Goal: Task Accomplishment & Management: Complete application form

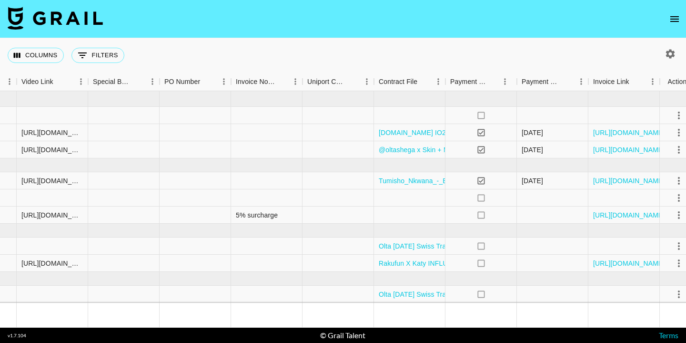
scroll to position [16, 903]
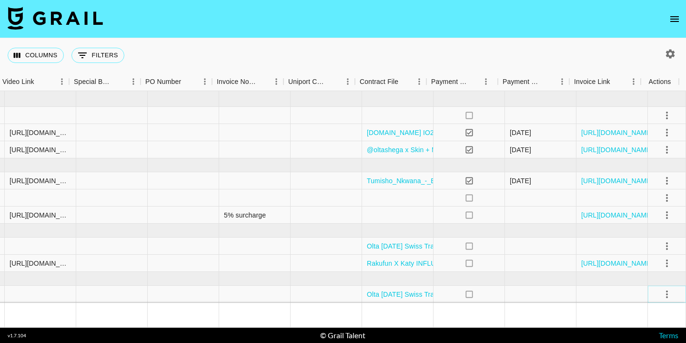
click at [662, 291] on icon "select merge strategy" at bounding box center [667, 293] width 11 height 11
click at [635, 265] on div "Approve" at bounding box center [646, 266] width 29 height 11
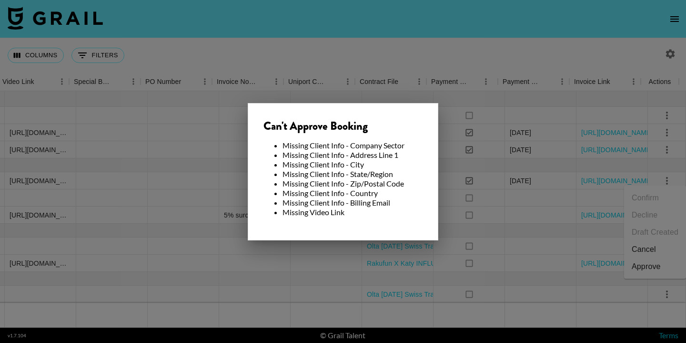
click at [204, 148] on div at bounding box center [343, 171] width 686 height 343
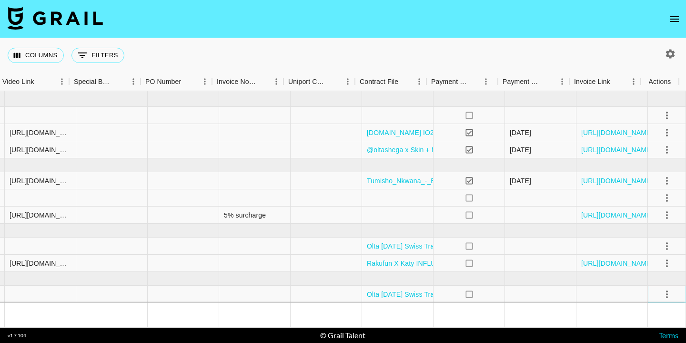
click at [662, 291] on icon "select merge strategy" at bounding box center [667, 293] width 11 height 11
click at [639, 266] on div "Approve" at bounding box center [646, 266] width 29 height 11
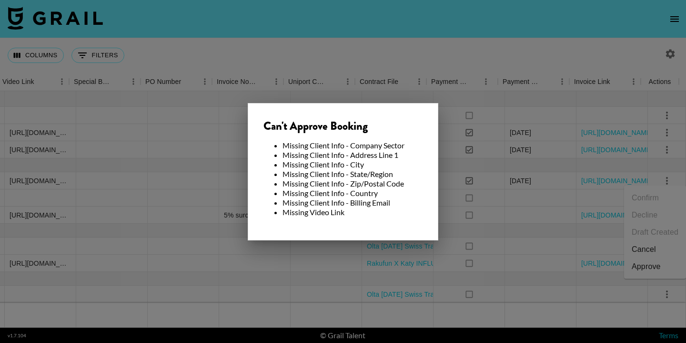
click at [557, 272] on div at bounding box center [343, 171] width 686 height 343
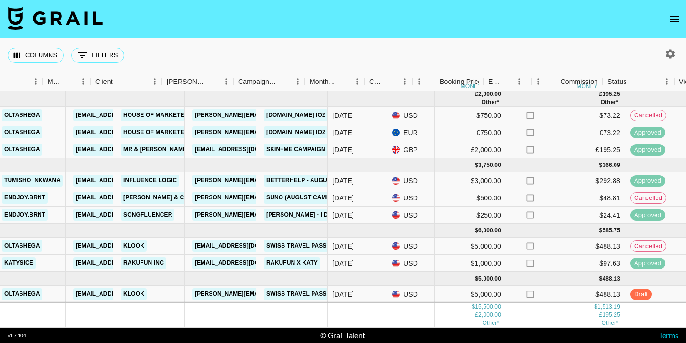
scroll to position [16, 204]
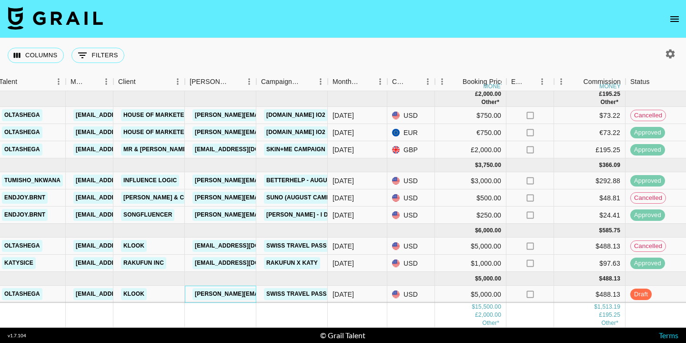
click at [228, 288] on link "[PERSON_NAME][EMAIL_ADDRESS][DOMAIN_NAME]" at bounding box center [270, 294] width 155 height 12
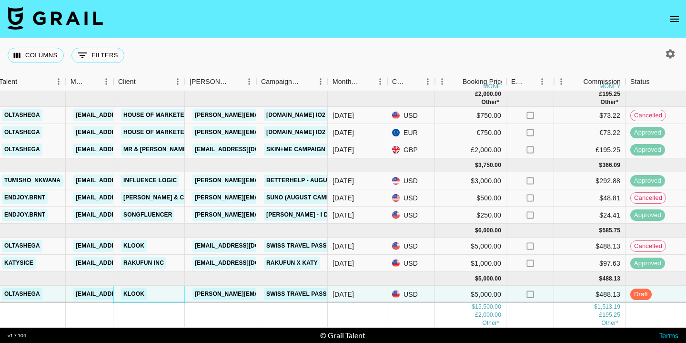
click at [139, 288] on link "Klook" at bounding box center [134, 294] width 26 height 12
click at [134, 289] on link "Klook" at bounding box center [134, 294] width 26 height 12
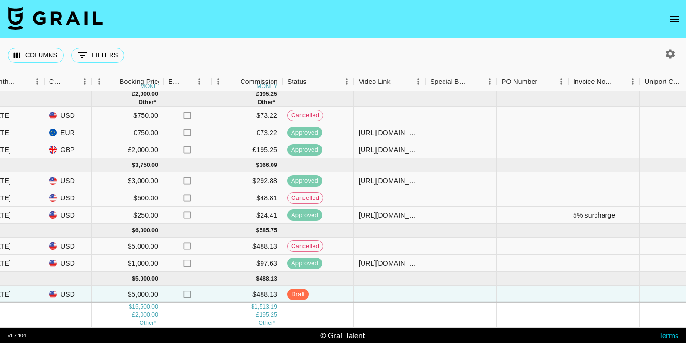
scroll to position [16, 568]
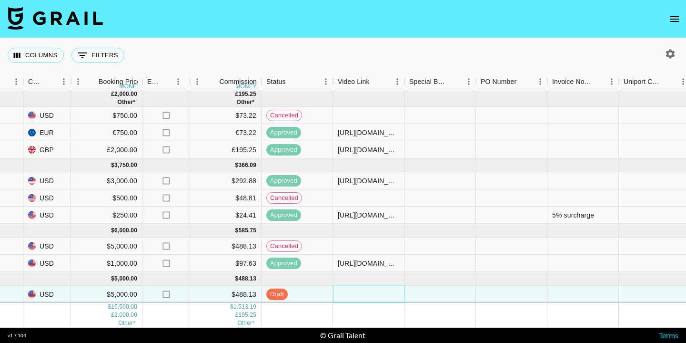
click at [352, 288] on div at bounding box center [368, 293] width 71 height 17
click at [363, 289] on div at bounding box center [368, 293] width 71 height 17
type input "https://www.instagram.com/p/DPWqcE8CHE9/"
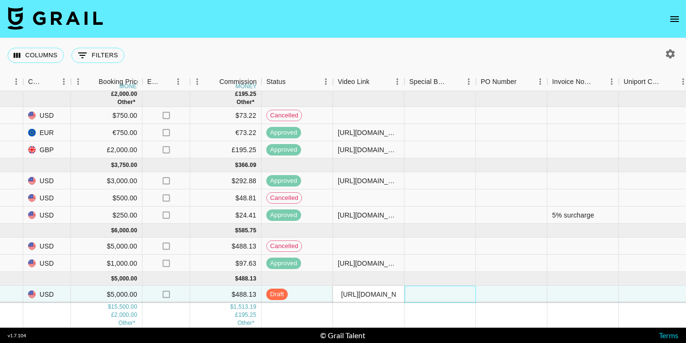
click at [416, 288] on div at bounding box center [440, 293] width 71 height 17
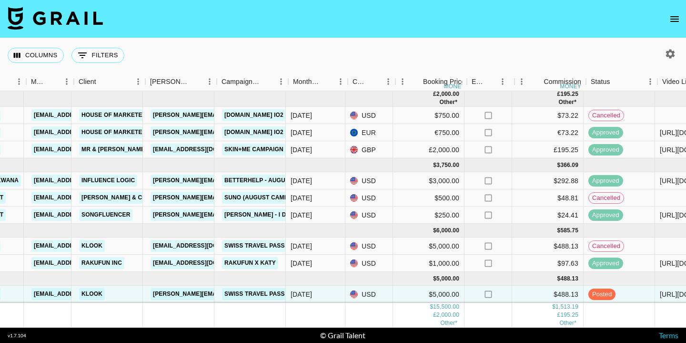
scroll to position [16, 243]
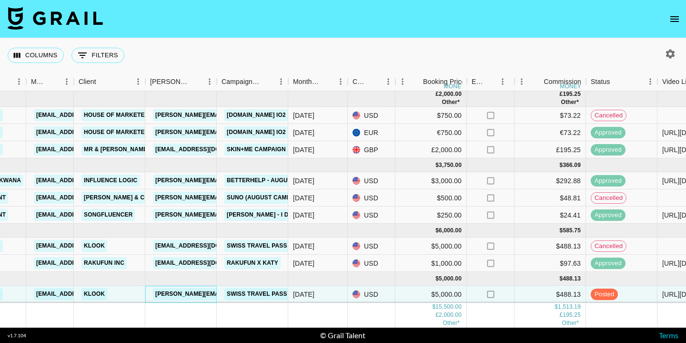
click at [195, 288] on link "[PERSON_NAME][EMAIL_ADDRESS][DOMAIN_NAME]" at bounding box center [230, 294] width 155 height 12
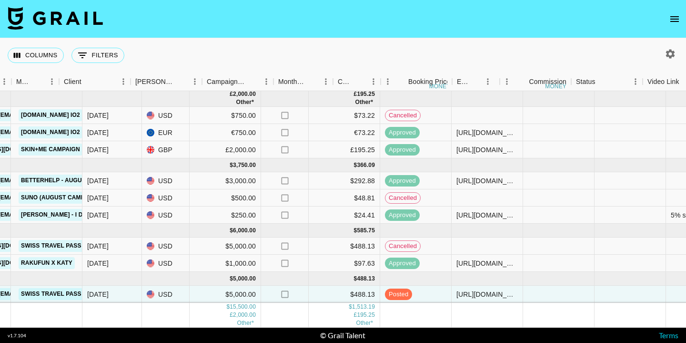
scroll to position [16, 903]
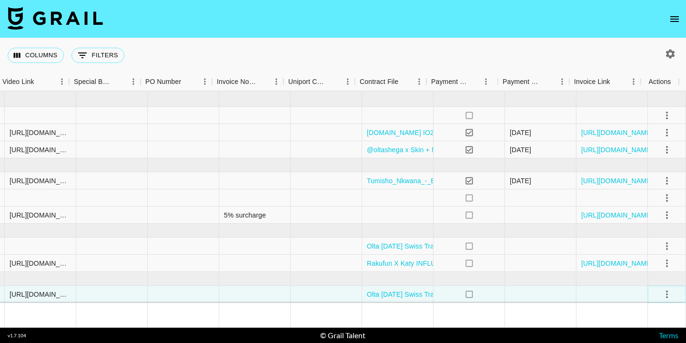
click at [663, 288] on icon "select merge strategy" at bounding box center [667, 293] width 11 height 11
click at [651, 265] on div "Approve" at bounding box center [646, 266] width 29 height 11
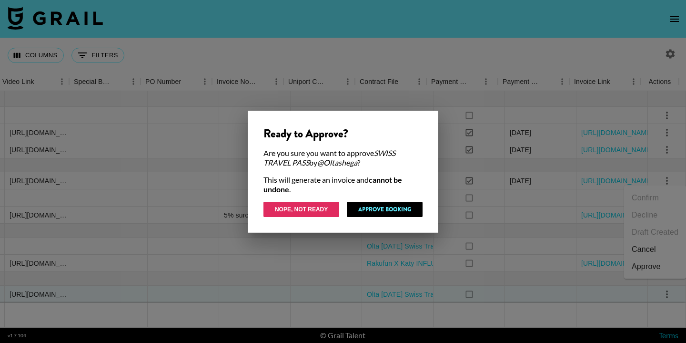
click at [305, 212] on button "Nope, Not Ready" at bounding box center [302, 209] width 76 height 15
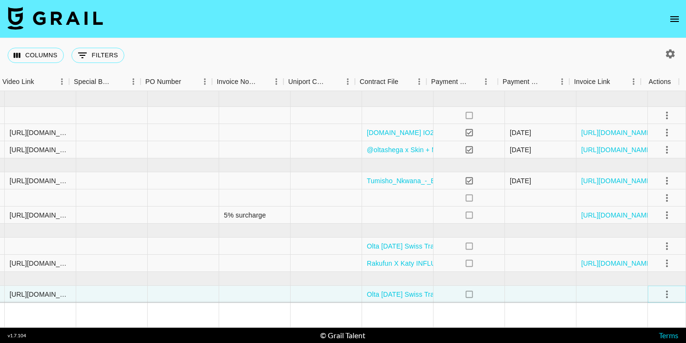
click at [662, 289] on icon "select merge strategy" at bounding box center [667, 293] width 11 height 11
click at [649, 270] on div "Approve" at bounding box center [646, 266] width 29 height 11
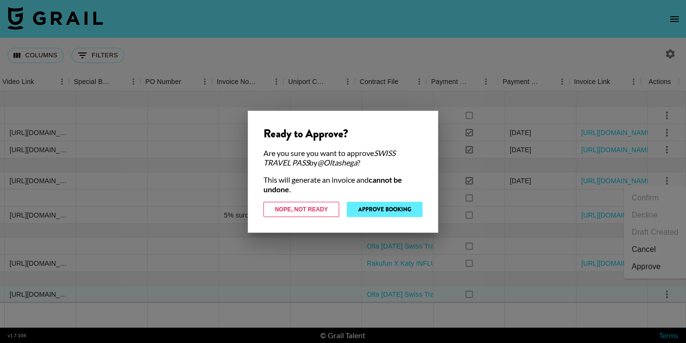
click at [398, 210] on button "Approve Booking" at bounding box center [385, 209] width 76 height 15
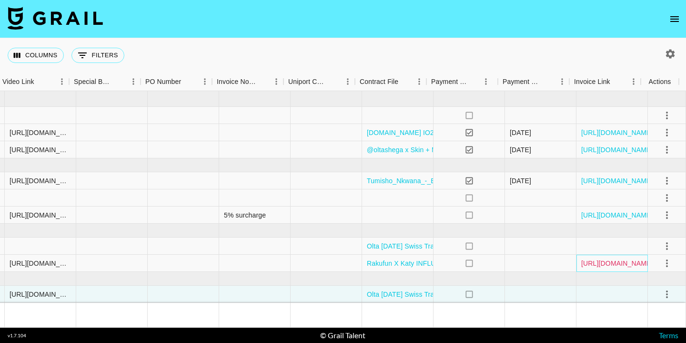
click at [591, 258] on link "https://in.xero.com/TDUakjs8MZNfoK9Dxi8S4w6krD25eDNU4bgzPeV0" at bounding box center [617, 263] width 72 height 10
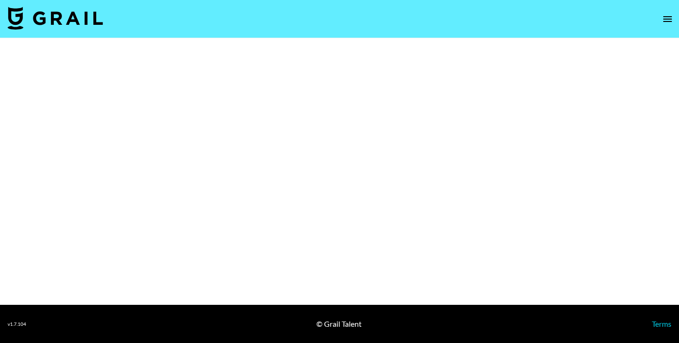
select select "Brand"
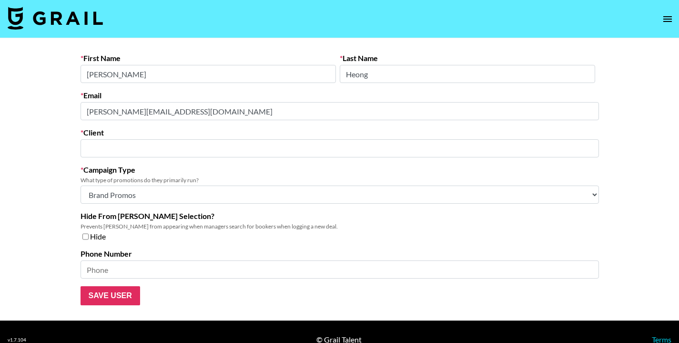
type input "Klook"
click at [137, 300] on input "Save User" at bounding box center [111, 295] width 60 height 19
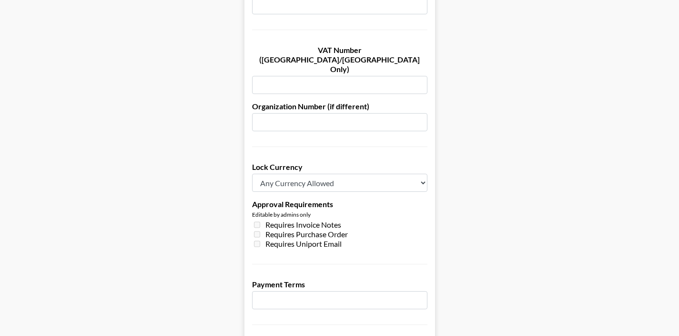
scroll to position [626, 0]
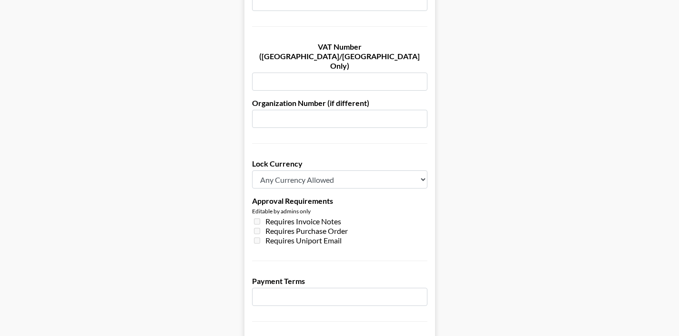
select select "USD"
click at [293, 287] on input "number" at bounding box center [339, 296] width 175 height 18
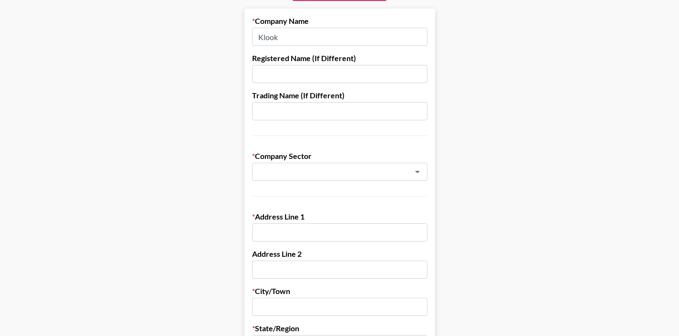
scroll to position [0, 0]
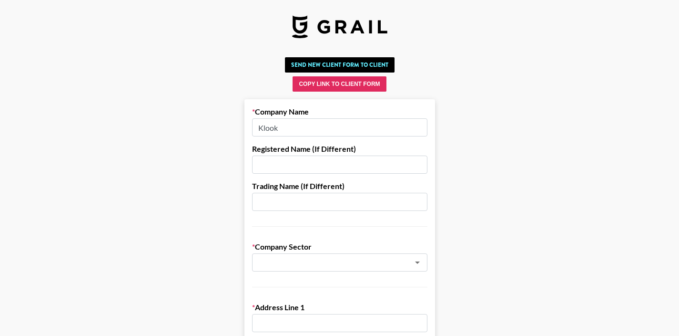
click at [302, 168] on input "text" at bounding box center [339, 164] width 175 height 18
paste input "KLOOK Travel Technology Limited"
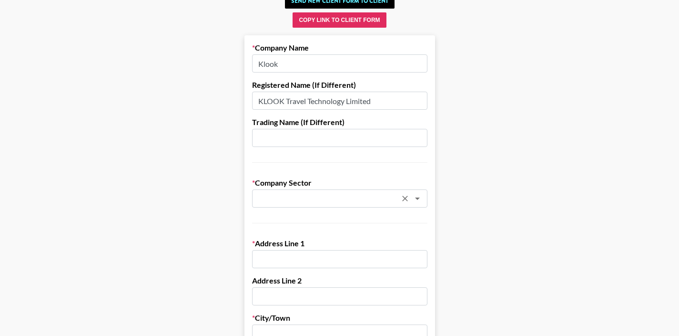
type input "KLOOK Travel Technology Limited"
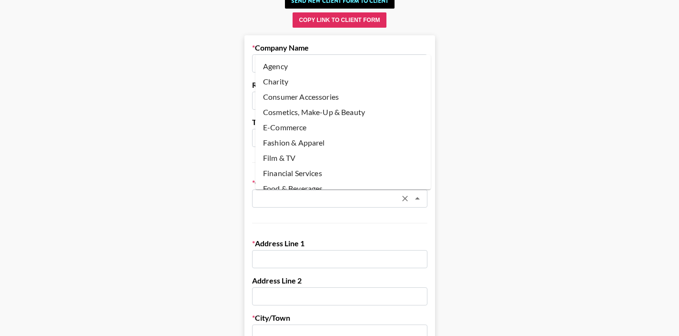
scroll to position [0, 0]
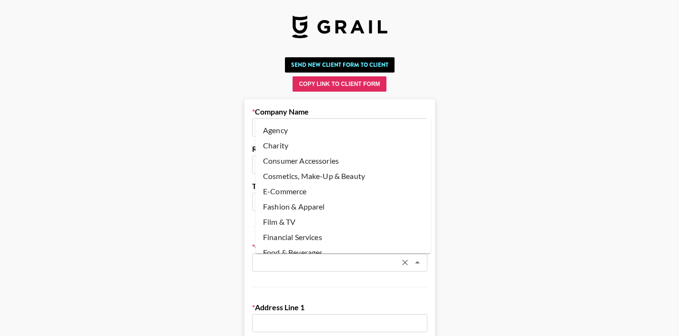
click at [322, 132] on li "Agency" at bounding box center [342, 129] width 175 height 15
type input "Agency"
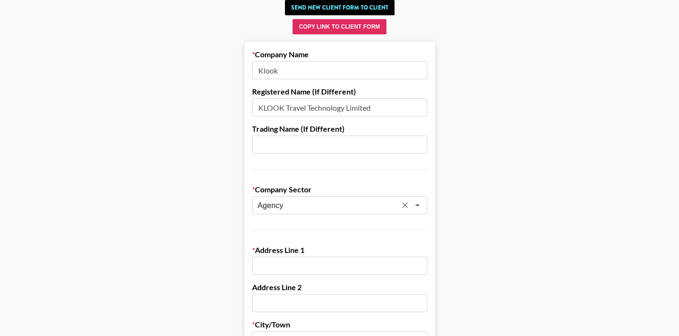
scroll to position [194, 0]
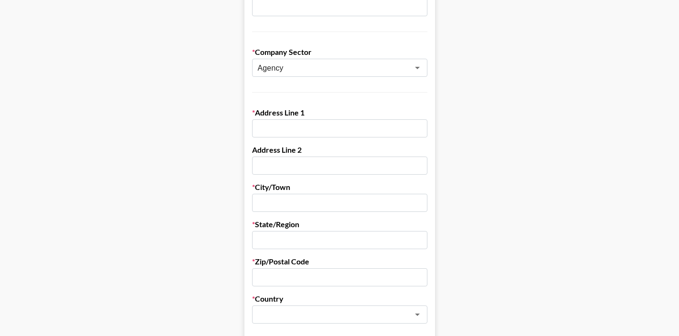
paste input "22/F"
type input "22/F"
paste input "Kinwick Centre"
type input "Kinwick Centre"
drag, startPoint x: 320, startPoint y: 168, endPoint x: 257, endPoint y: 165, distance: 62.5
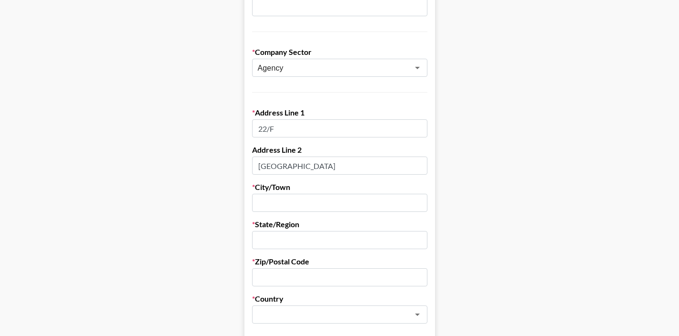
click at [255, 166] on input "Kinwick Centre" at bounding box center [339, 165] width 175 height 18
click at [309, 129] on input "22/F" at bounding box center [339, 128] width 175 height 18
paste input "Kinwick Centre"
type input "22/F Kinwick Centre"
drag, startPoint x: 316, startPoint y: 164, endPoint x: 182, endPoint y: 163, distance: 133.9
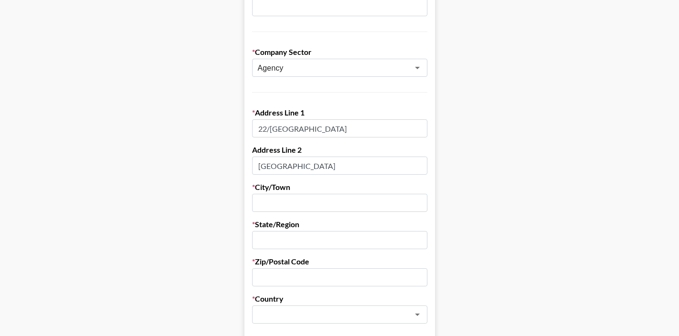
paste input "32 Hollywood Road"
type input "32 Hollywood Road"
drag, startPoint x: 178, startPoint y: 197, endPoint x: 187, endPoint y: 197, distance: 9.5
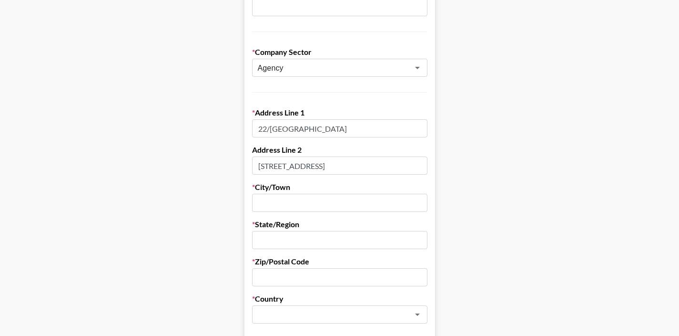
click at [269, 205] on input "text" at bounding box center [339, 203] width 175 height 18
paste input "Central"
type input "Central"
paste input "Hong Kong"
type input "Hong Kong"
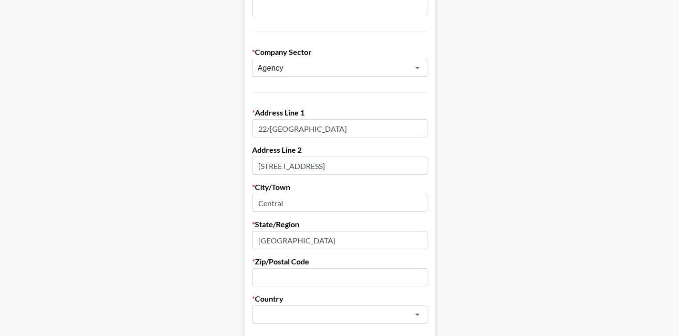
drag, startPoint x: 189, startPoint y: 285, endPoint x: 233, endPoint y: 285, distance: 43.9
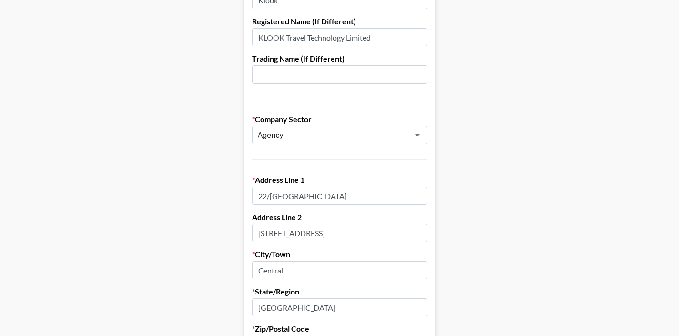
scroll to position [167, 0]
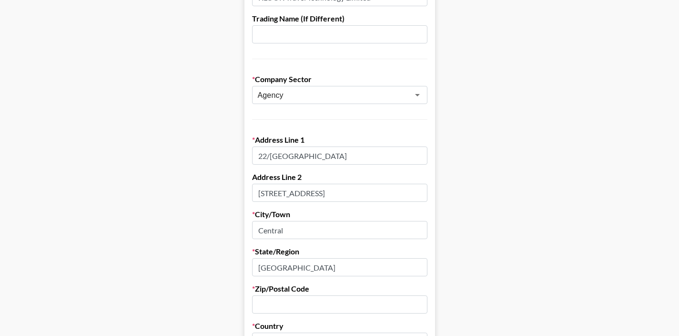
drag, startPoint x: 304, startPoint y: 227, endPoint x: 245, endPoint y: 226, distance: 58.6
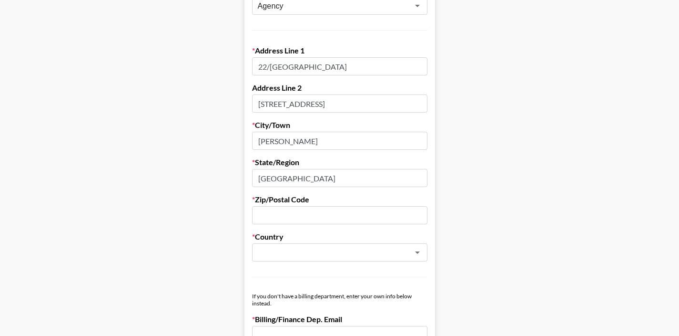
type input "Hong King"
drag, startPoint x: 336, startPoint y: 106, endPoint x: 279, endPoint y: 103, distance: 56.8
click at [248, 103] on form "Company Name Klook Registered Name (If Different) KLOOK Travel Technology Limit…" at bounding box center [340, 311] width 191 height 936
paste input ", Central"
type input "32 Hollywood Road, Central"
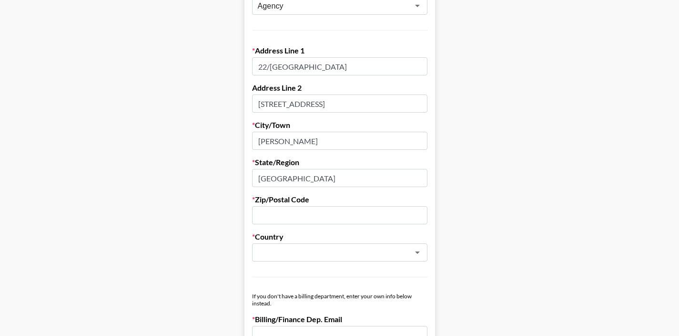
drag, startPoint x: 555, startPoint y: 189, endPoint x: 550, endPoint y: 190, distance: 5.0
click at [555, 189] on main "Send New Client Form to Client Copy Link to Client Form Company Name Klook Regi…" at bounding box center [340, 288] width 664 height 982
drag, startPoint x: 336, startPoint y: 173, endPoint x: 245, endPoint y: 172, distance: 91.1
click at [244, 172] on main "Send New Client Form to Client Copy Link to Client Form Company Name Klook Regi…" at bounding box center [340, 288] width 664 height 982
paste input "Island"
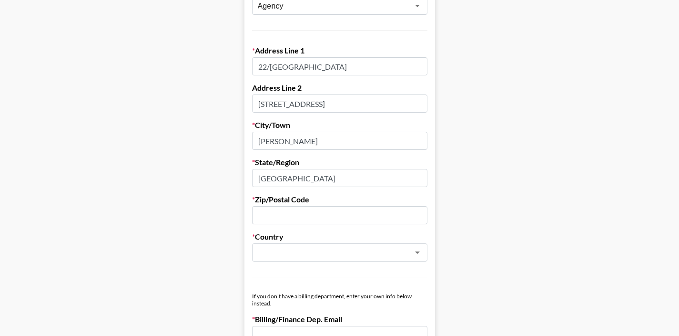
type input "Hong Kong Island"
click at [501, 240] on main "Send New Client Form to Client Copy Link to Client Form Company Name Klook Regi…" at bounding box center [340, 288] width 664 height 982
click at [283, 213] on input "text" at bounding box center [339, 215] width 175 height 18
click at [275, 242] on div "Country ​" at bounding box center [339, 247] width 175 height 30
click at [284, 254] on input "text" at bounding box center [327, 252] width 139 height 11
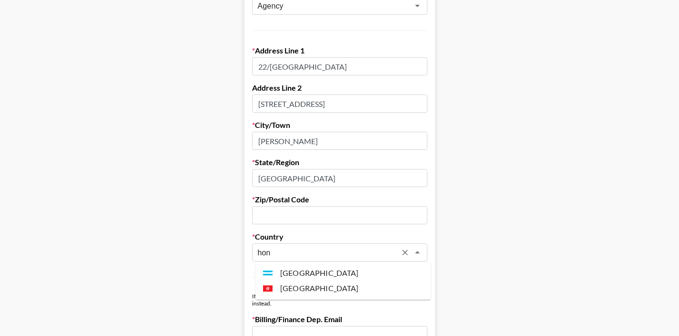
click at [301, 287] on li "Hong Kong" at bounding box center [342, 287] width 175 height 15
type input "Hong Kong"
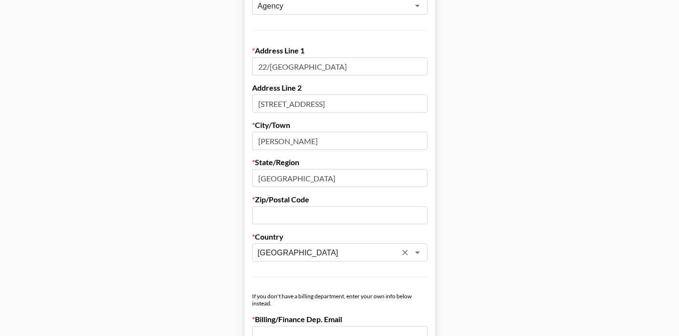
click at [274, 215] on input "text" at bounding box center [339, 215] width 175 height 18
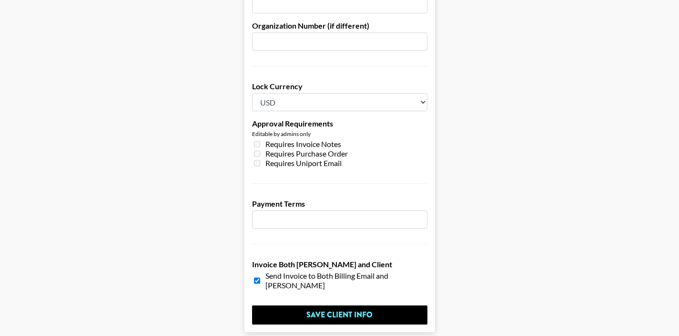
scroll to position [671, 0]
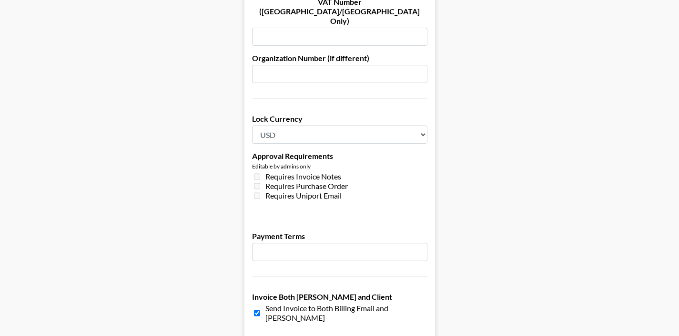
click at [297, 243] on input "number" at bounding box center [339, 252] width 175 height 18
click at [422, 243] on input "-1" at bounding box center [339, 252] width 175 height 18
click at [419, 243] on input "0" at bounding box center [339, 252] width 175 height 18
click at [419, 243] on input "1" at bounding box center [339, 252] width 175 height 18
click at [419, 243] on input "2" at bounding box center [339, 252] width 175 height 18
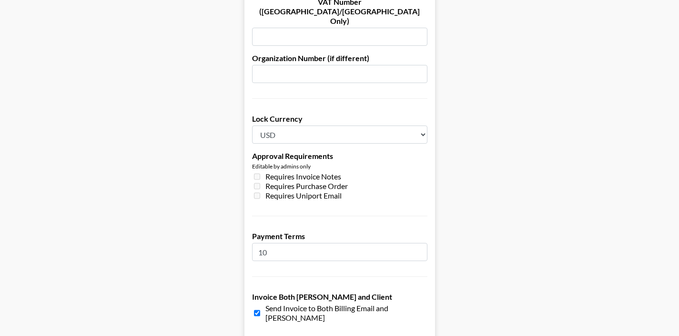
type input "11"
click at [419, 243] on input "11" at bounding box center [339, 252] width 175 height 18
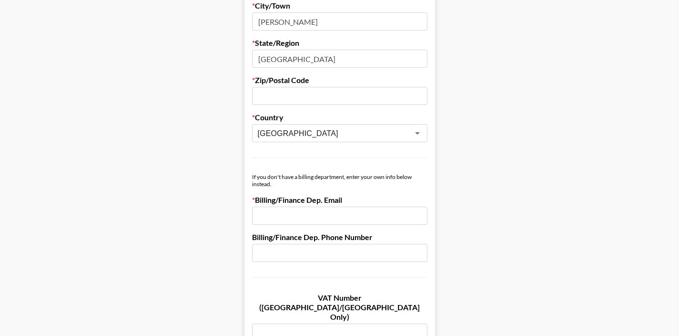
scroll to position [0, 0]
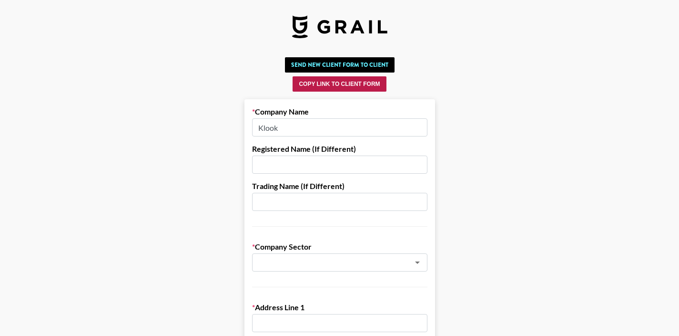
click at [336, 85] on button "Copy Link to Client Form" at bounding box center [339, 83] width 93 height 15
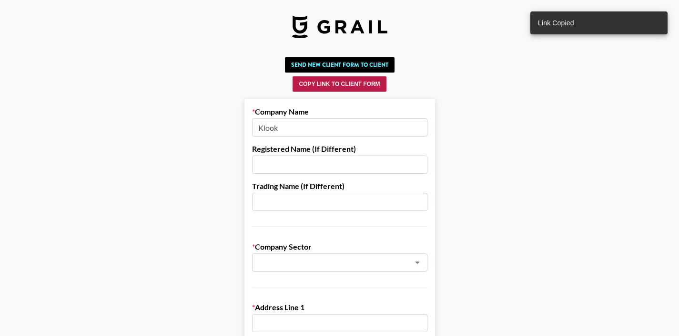
click at [336, 84] on button "Copy Link to Client Form" at bounding box center [339, 83] width 93 height 15
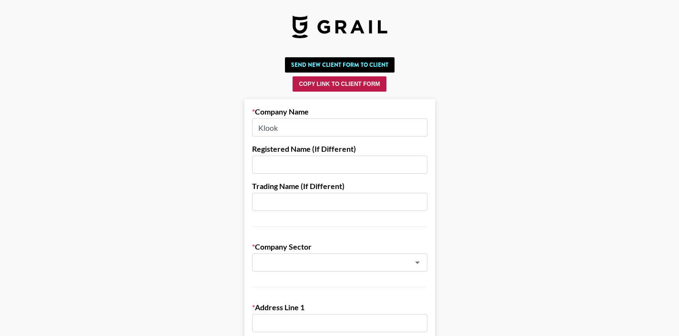
click at [336, 84] on button "Copy Link to Client Form" at bounding box center [339, 83] width 93 height 15
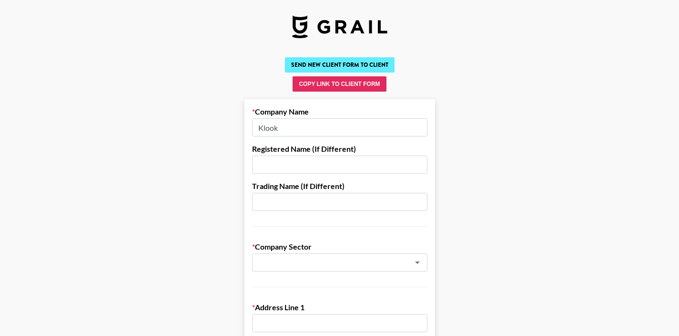
click at [312, 67] on button "Send New Client Form to Client" at bounding box center [340, 64] width 110 height 15
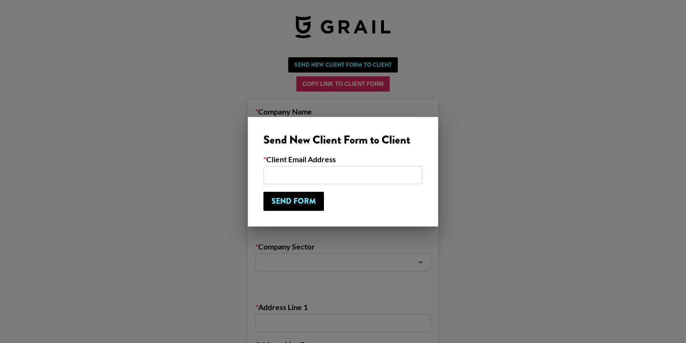
click at [502, 194] on div at bounding box center [343, 171] width 686 height 343
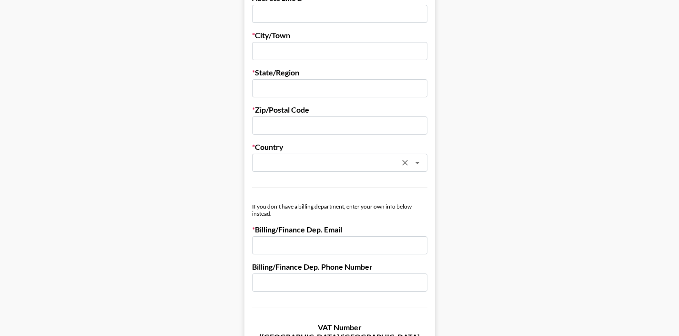
scroll to position [344, 0]
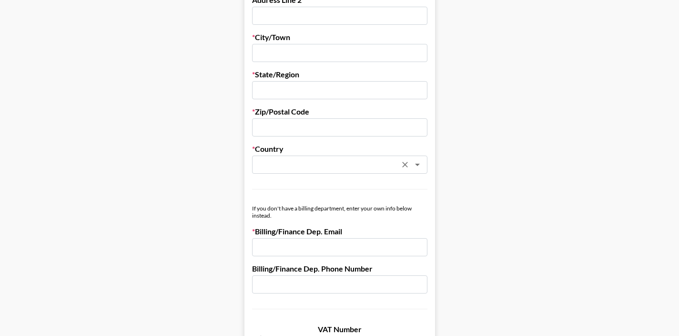
click at [297, 170] on div "​" at bounding box center [339, 164] width 175 height 18
click at [299, 183] on li "Hong Kong" at bounding box center [342, 184] width 175 height 15
type input "Hong Kong"
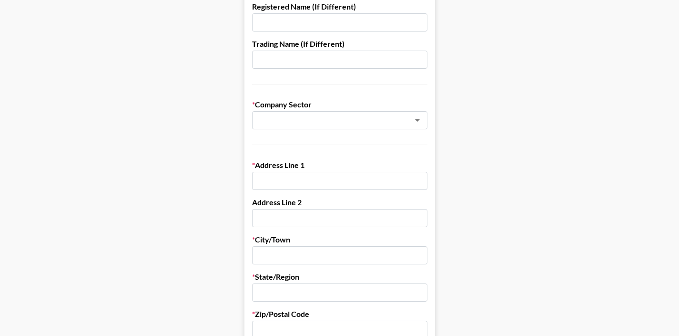
scroll to position [81, 0]
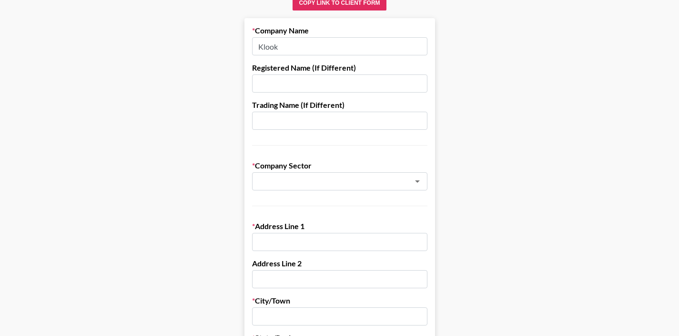
click at [299, 232] on div "Address Line 1" at bounding box center [339, 236] width 175 height 30
paste input "22/F, Kinwick Centre"
type input "22/F, Kinwick Centre"
paste input "32 Hollywood Road, Central"
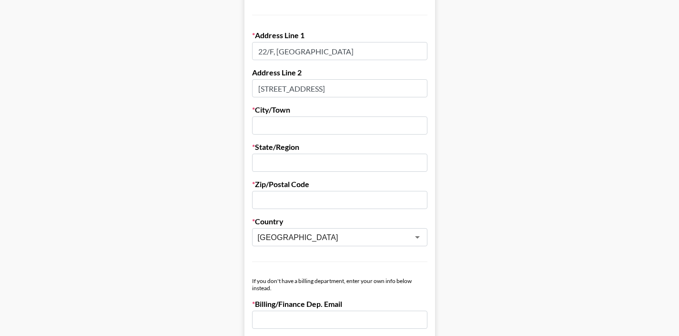
type input "32 Hollywood Road, Central"
paste input "Hong Kong"
type input "Hong Kong"
paste input "Hong Kong Island"
type input "Hong Kong Island"
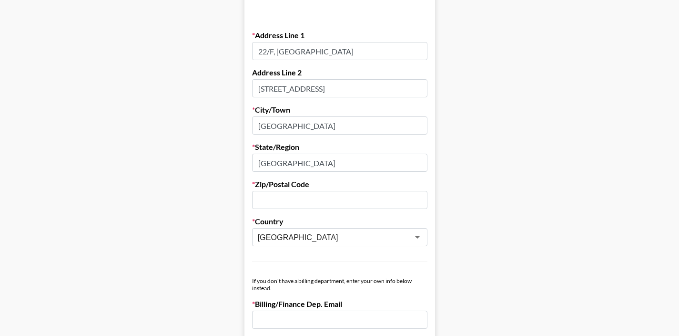
click at [297, 203] on input "text" at bounding box center [339, 200] width 175 height 18
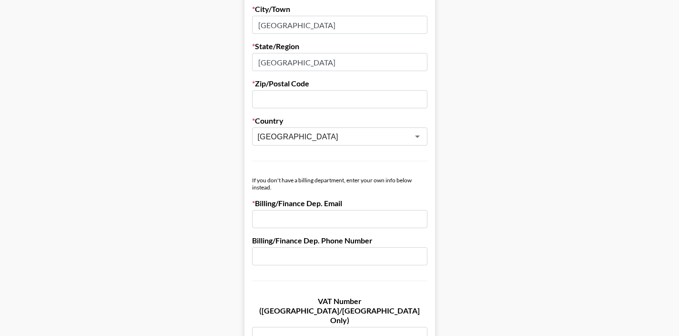
scroll to position [382, 0]
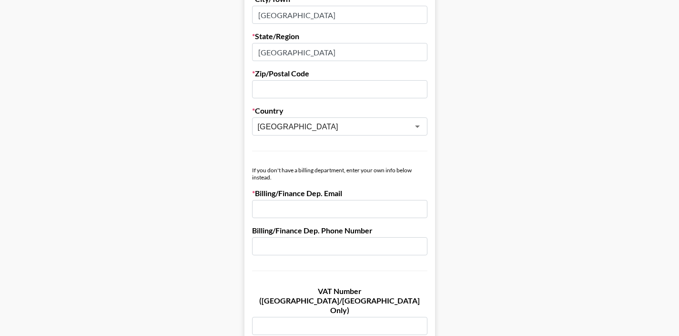
click at [292, 214] on input "email" at bounding box center [339, 209] width 175 height 18
click at [275, 207] on input "email" at bounding box center [339, 209] width 175 height 18
paste input "[PERSON_NAME][EMAIL_ADDRESS][DOMAIN_NAME]"
type input "[PERSON_NAME][EMAIL_ADDRESS][DOMAIN_NAME]"
click at [275, 174] on div "If you don't have a billing department, enter your own info below instead." at bounding box center [339, 173] width 175 height 14
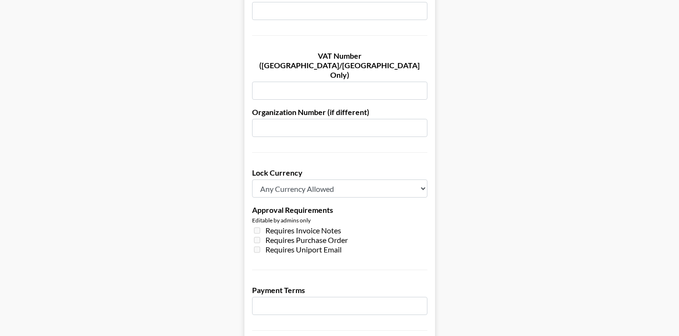
scroll to position [631, 0]
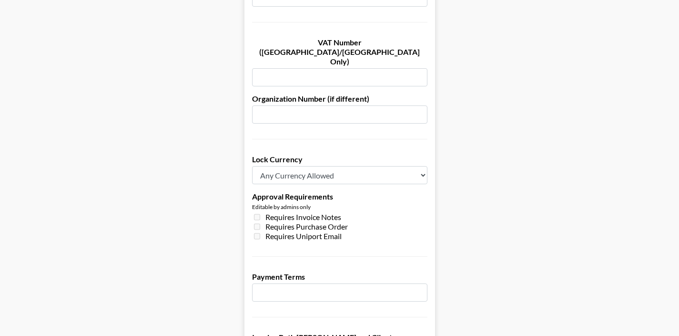
select select "USD"
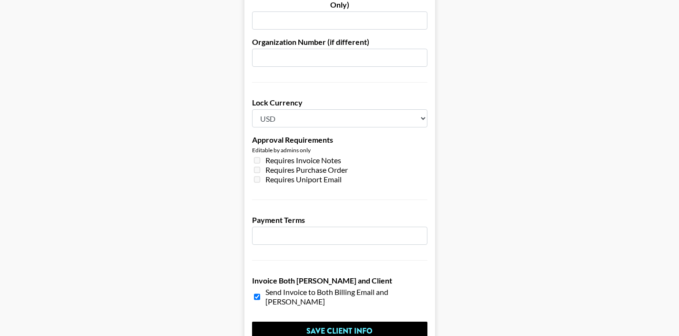
scroll to position [734, 0]
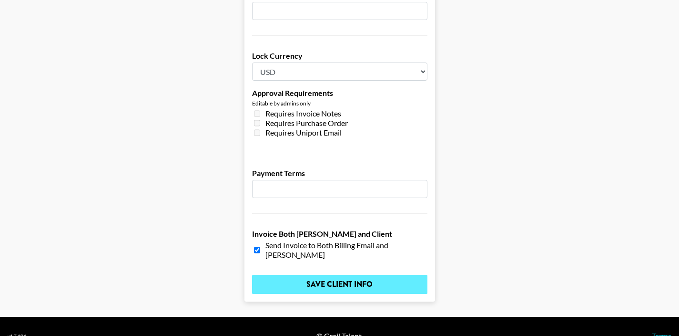
click at [347, 275] on input "Save Client Info" at bounding box center [339, 284] width 175 height 19
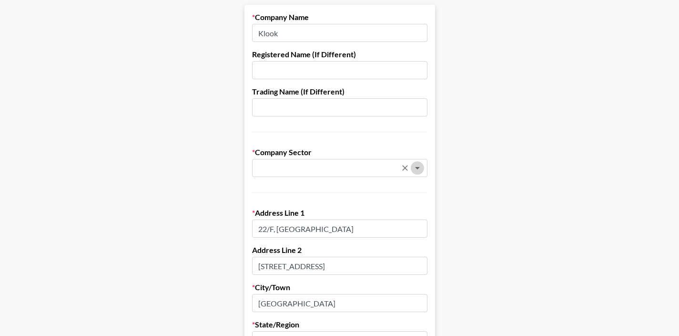
click at [423, 170] on icon "Open" at bounding box center [417, 167] width 11 height 11
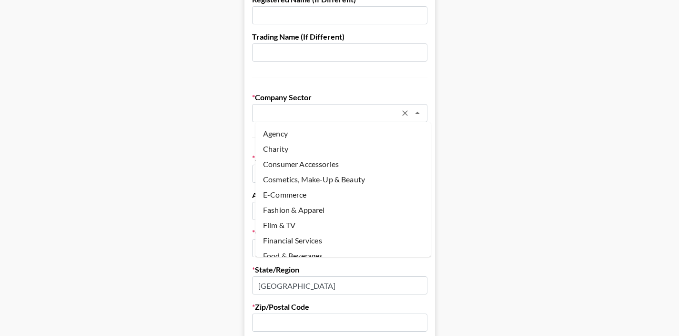
scroll to position [122, 0]
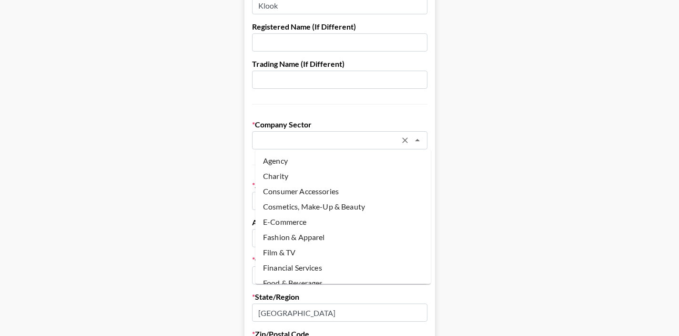
click at [291, 167] on li "Agency" at bounding box center [342, 160] width 175 height 15
type input "Agency"
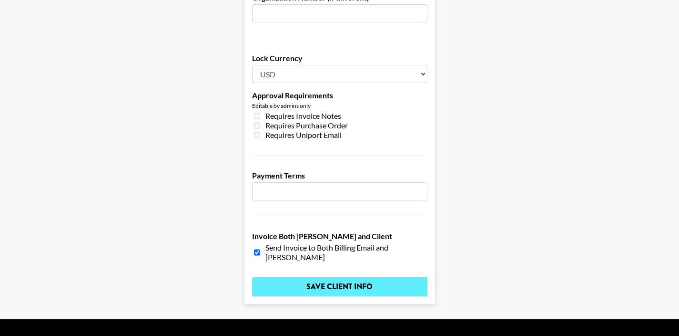
click at [356, 277] on input "Save Client Info" at bounding box center [339, 286] width 175 height 19
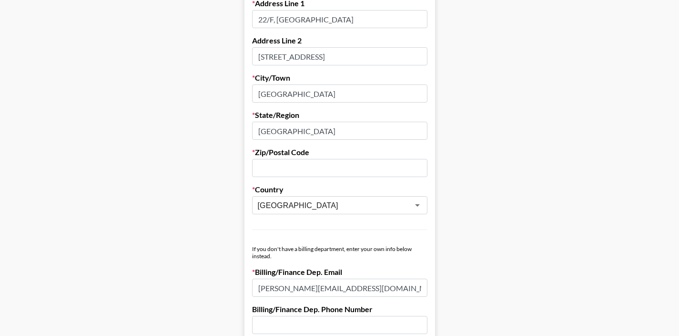
click at [310, 166] on input "text" at bounding box center [339, 168] width 175 height 18
paste input "00000"
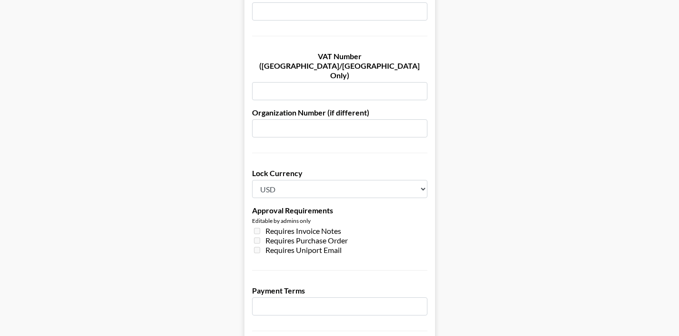
scroll to position [734, 0]
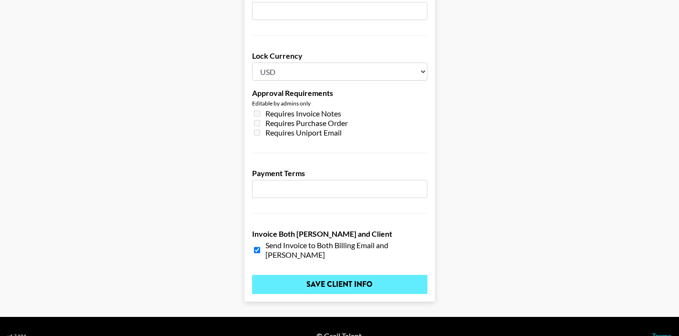
type input "00000"
click at [311, 275] on input "Save Client Info" at bounding box center [339, 284] width 175 height 19
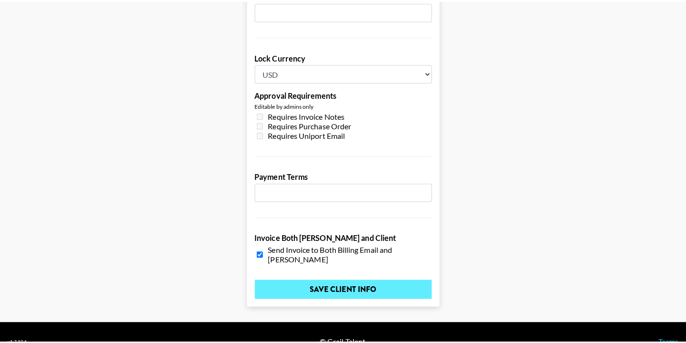
scroll to position [0, 0]
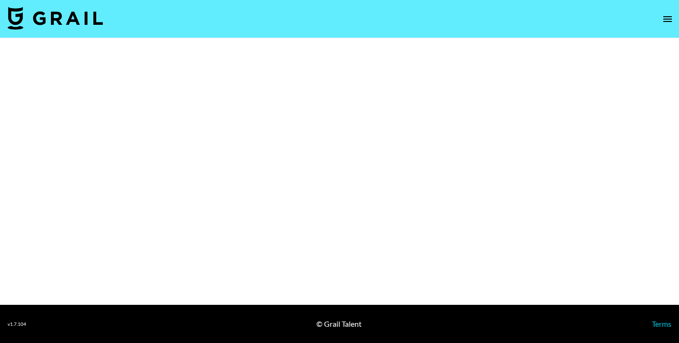
select select "Brand"
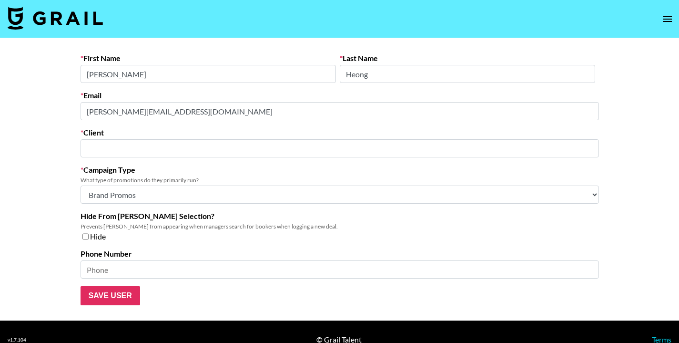
type input "Klook"
